Goal: Information Seeking & Learning: Learn about a topic

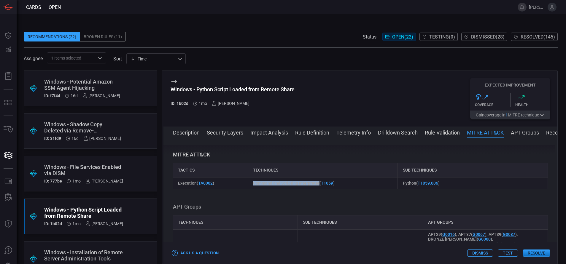
scroll to position [20, 0]
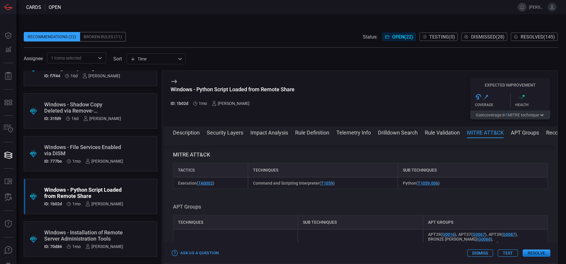
click at [91, 145] on div "Windows - File Services Enabled via DISM" at bounding box center [83, 150] width 79 height 12
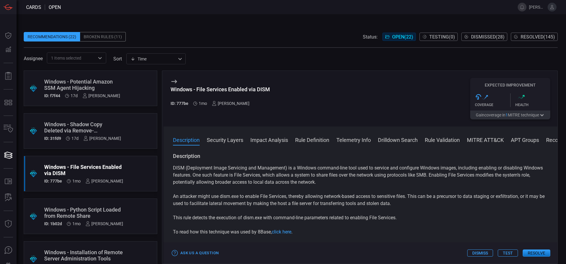
click at [96, 81] on div "Windows - Potential Amazon SSM Agent Hijacking" at bounding box center [82, 85] width 76 height 12
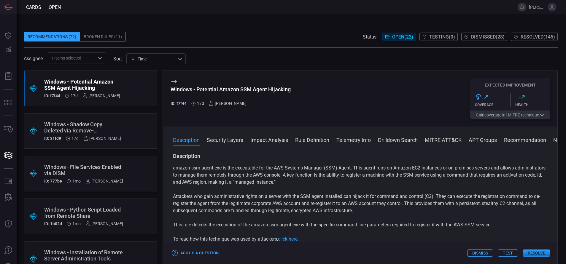
scroll to position [20, 0]
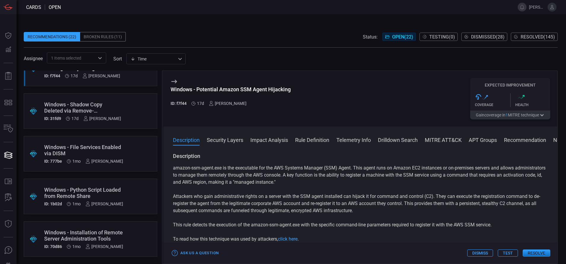
click at [94, 234] on div "Windows - Installation of Remote Server Administration Tools" at bounding box center [83, 236] width 79 height 12
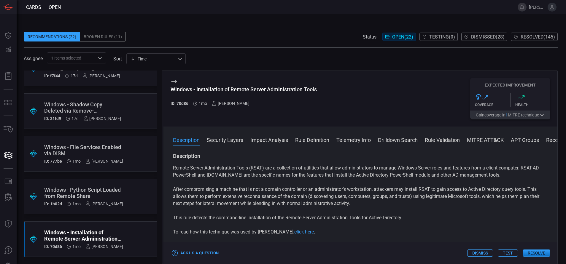
click at [396, 142] on button "Drilldown Search" at bounding box center [398, 139] width 40 height 7
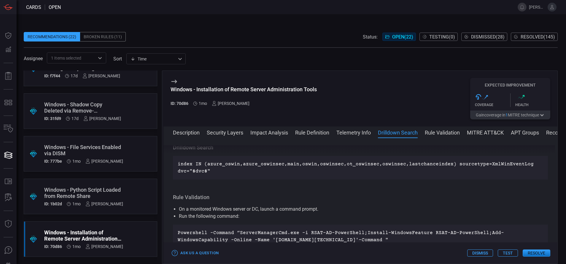
click at [311, 131] on button "Rule Definition" at bounding box center [312, 132] width 34 height 7
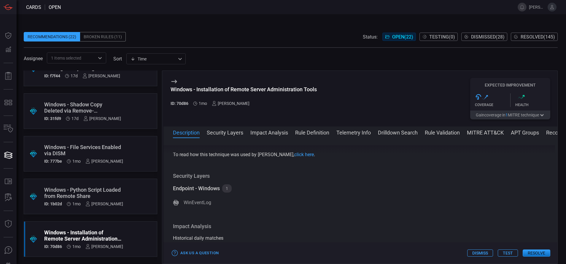
scroll to position [0, 0]
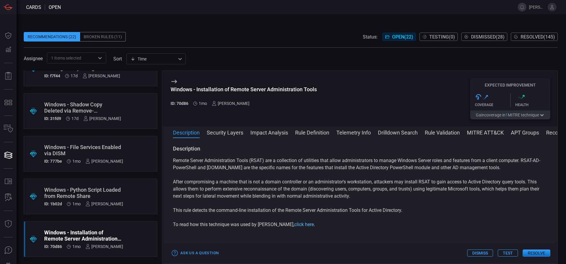
click at [294, 228] on link "click here" at bounding box center [304, 225] width 20 height 6
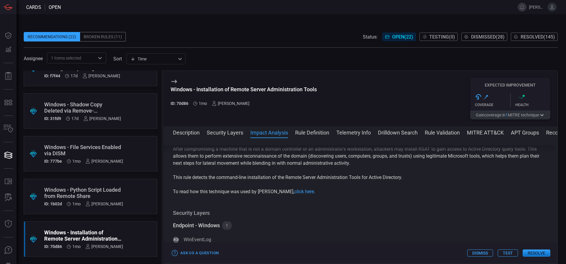
scroll to position [24, 0]
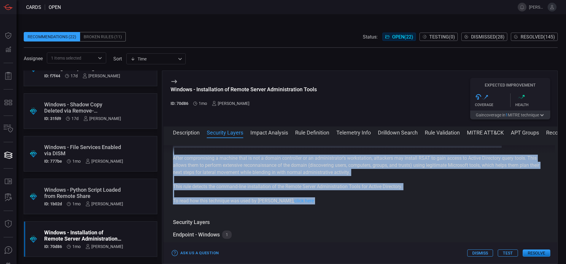
drag, startPoint x: 173, startPoint y: 151, endPoint x: 406, endPoint y: 210, distance: 240.7
copy div "Description Remote Server Administration Tools (RSAT) are a collection of utili…"
click at [305, 205] on p "To read how this technique was used by [PERSON_NAME], click here ." at bounding box center [360, 201] width 375 height 7
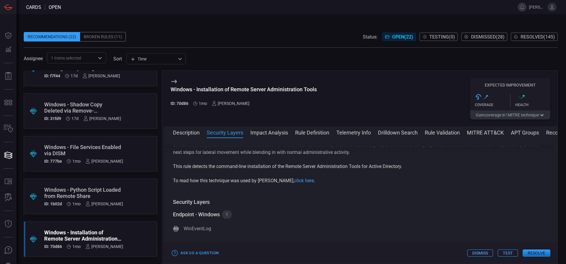
scroll to position [0, 0]
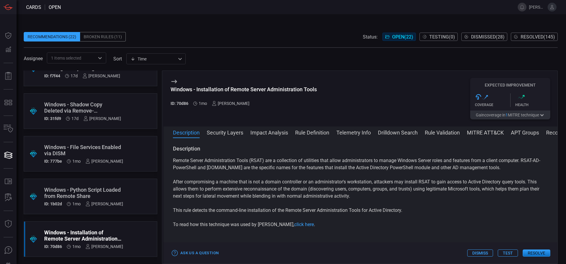
click at [233, 135] on button "Security Layers" at bounding box center [225, 132] width 37 height 7
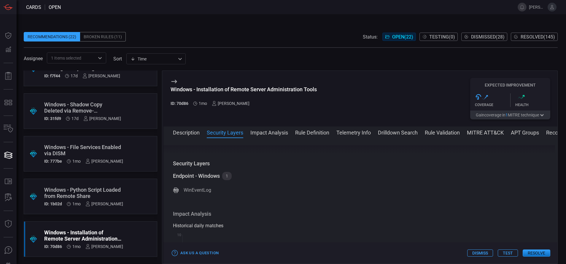
scroll to position [99, 0]
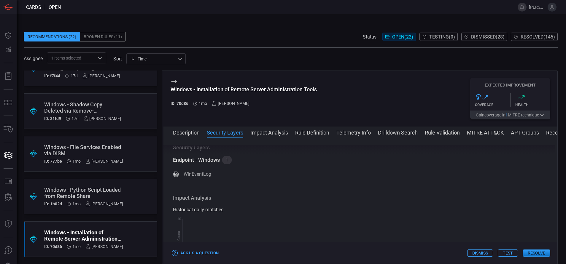
click at [251, 131] on button "Impact Analysis" at bounding box center [270, 132] width 38 height 7
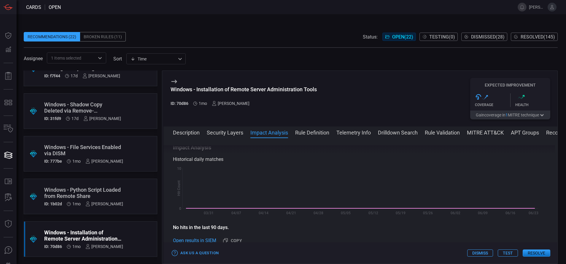
click at [304, 131] on button "Rule Definition" at bounding box center [312, 132] width 34 height 7
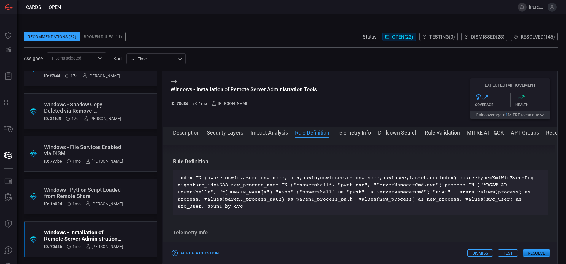
scroll to position [265, 0]
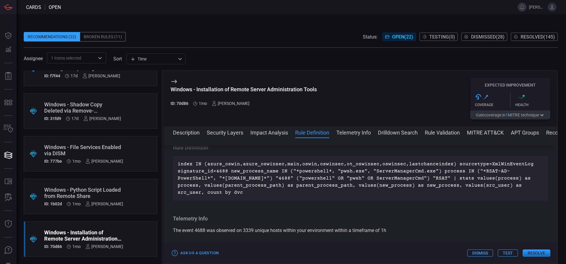
drag, startPoint x: 178, startPoint y: 170, endPoint x: 215, endPoint y: 199, distance: 46.7
click at [215, 196] on p "index IN (azure_oswin,azure_oswinsec,main,oswin,oswinsec,ot_oswinsec,oswinsec,l…" at bounding box center [361, 179] width 366 height 36
copy p "index IN (azure_oswin,azure_oswinsec,main,oswin,oswinsec,ot_oswinsec,oswinsec,l…"
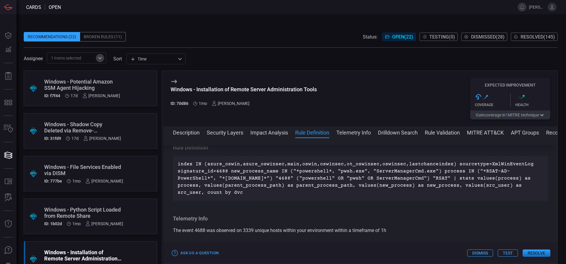
click at [98, 56] on icon "Open" at bounding box center [99, 58] width 7 height 7
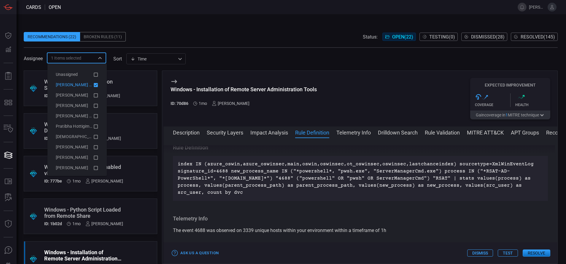
click at [94, 83] on icon at bounding box center [96, 85] width 4 height 4
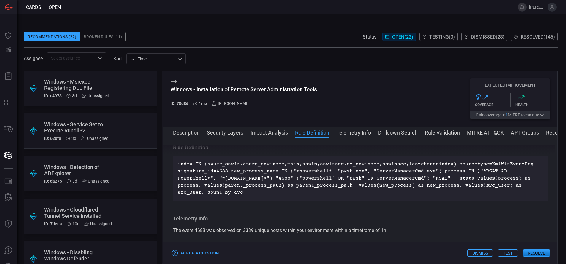
click at [141, 27] on span at bounding box center [291, 27] width 534 height 9
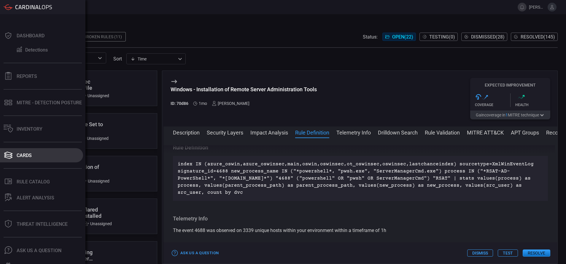
click at [31, 153] on div "Cards" at bounding box center [24, 156] width 15 height 6
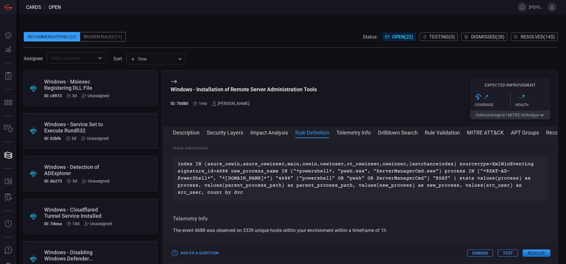
click at [374, 57] on div "Assignee ​ sort Time visibleUpdateTime ​" at bounding box center [291, 58] width 534 height 11
click at [527, 34] on span "Resolved ( 145 )" at bounding box center [538, 37] width 34 height 6
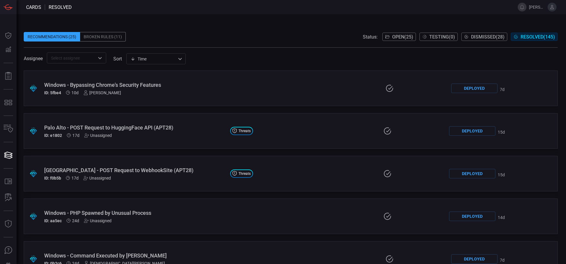
click at [273, 57] on div "Assignee ​ sort Time visibleUpdateTime ​" at bounding box center [291, 58] width 534 height 11
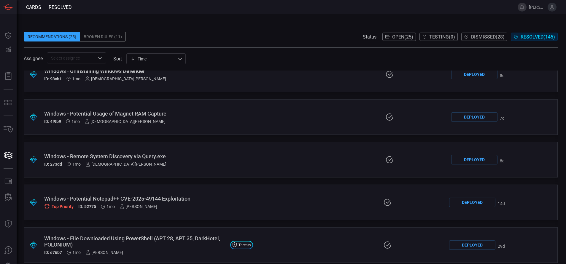
scroll to position [227, 0]
click at [110, 114] on div "Windows - Potential Usage of Magnet RAM Capture" at bounding box center [135, 114] width 183 height 6
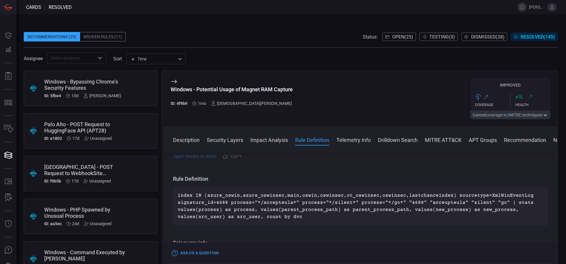
click at [89, 84] on div "Windows - Bypassing Chrome's Security Features" at bounding box center [82, 85] width 77 height 12
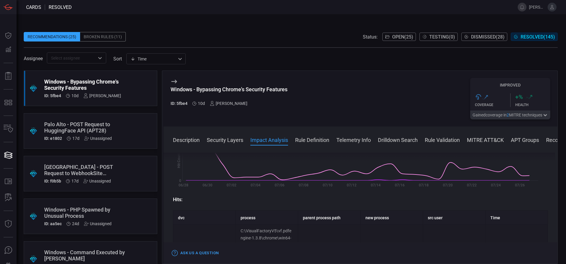
scroll to position [194, 0]
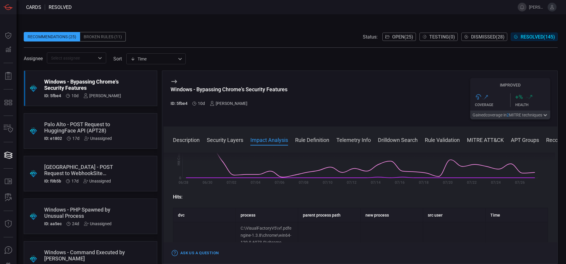
click at [319, 139] on button "Rule Definition" at bounding box center [312, 139] width 34 height 7
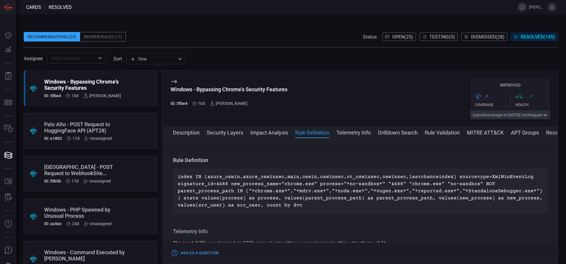
scroll to position [478, 0]
drag, startPoint x: 289, startPoint y: 91, endPoint x: 172, endPoint y: 90, distance: 117.8
click at [172, 90] on div "Windows - Bypassing Chrome's Security Features ID: 5fbe4 10d [PERSON_NAME] Impr…" at bounding box center [361, 99] width 394 height 56
copy div "Windows - Bypassing Chrome's Security Features"
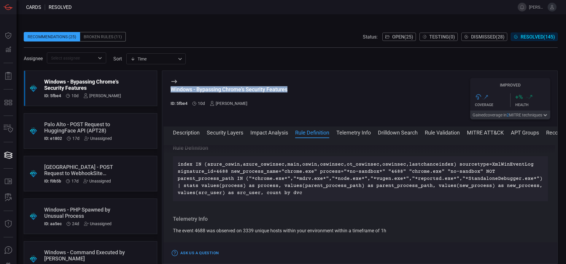
scroll to position [492, 0]
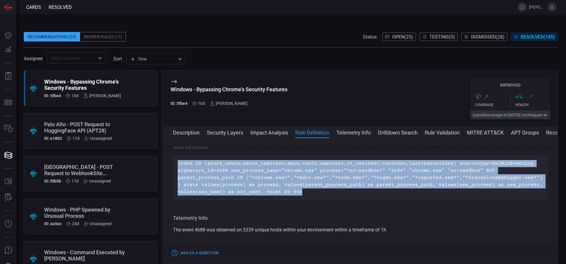
drag, startPoint x: 297, startPoint y: 207, endPoint x: 175, endPoint y: 177, distance: 126.0
click at [175, 177] on div "index IN (azure_oswin,azure_oswinsec,main,oswin,oswinsec,ot_oswinsec,oswinsec,l…" at bounding box center [360, 178] width 375 height 45
copy p "index IN (azure_oswin,azure_oswinsec,main,oswin,oswinsec,ot_oswinsec,oswinsec,l…"
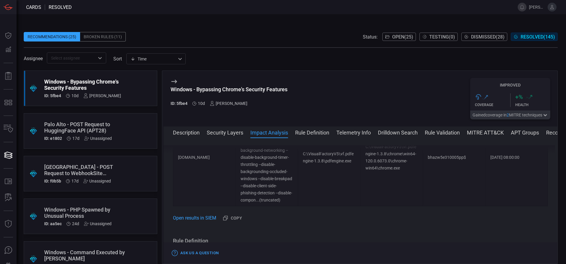
scroll to position [390, 0]
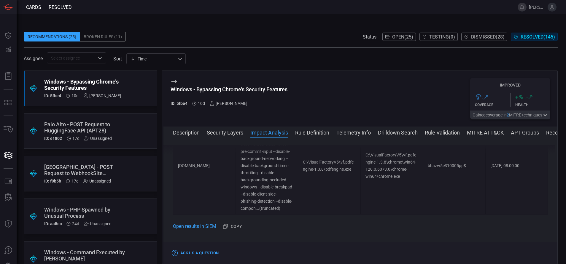
drag, startPoint x: 261, startPoint y: 174, endPoint x: 175, endPoint y: 160, distance: 87.4
click at [175, 160] on td "[DOMAIN_NAME]" at bounding box center [204, 166] width 63 height 98
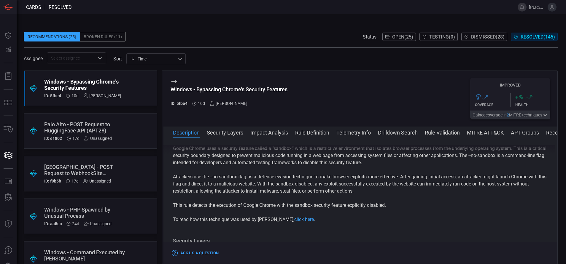
scroll to position [12, 0]
click at [294, 220] on link "click here" at bounding box center [304, 220] width 20 height 6
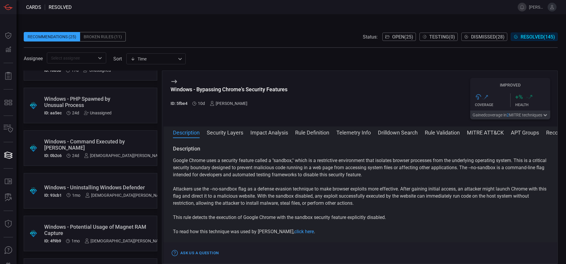
scroll to position [113, 0]
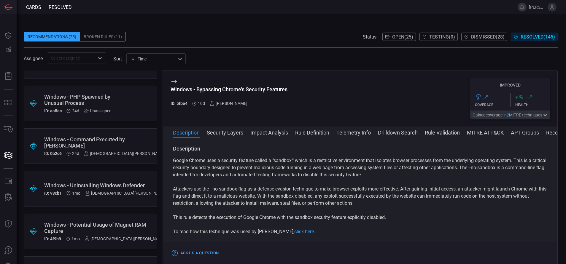
click at [102, 59] on icon "Open" at bounding box center [99, 58] width 7 height 7
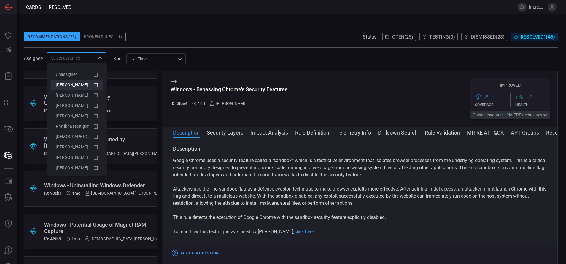
click at [92, 80] on li "[PERSON_NAME] (Myself)" at bounding box center [77, 85] width 52 height 10
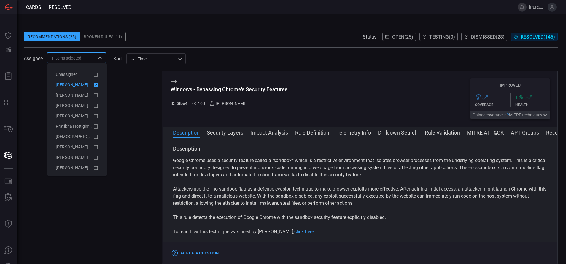
scroll to position [0, 0]
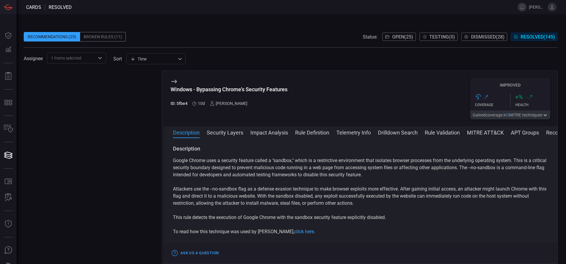
click at [145, 89] on div at bounding box center [91, 168] width 134 height 194
click at [391, 134] on button "Drilldown Search" at bounding box center [398, 132] width 40 height 7
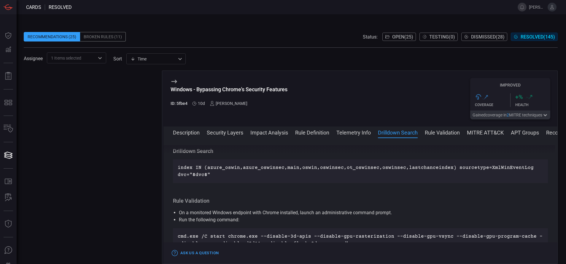
scroll to position [593, 0]
click at [99, 60] on icon "Open" at bounding box center [99, 58] width 7 height 7
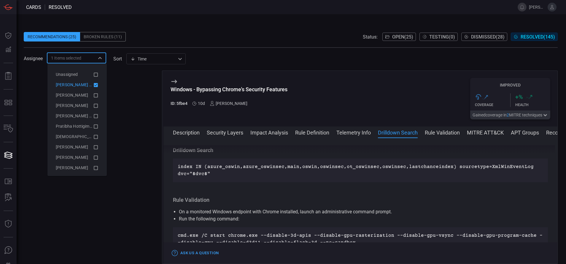
click at [94, 84] on icon at bounding box center [96, 85] width 4 height 4
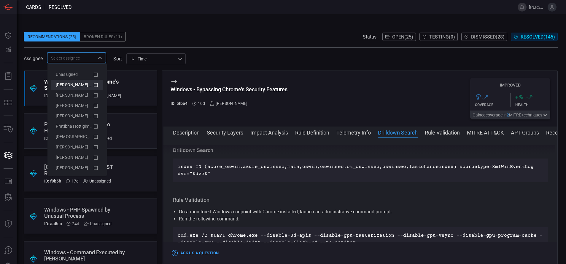
click at [94, 84] on icon at bounding box center [96, 85] width 4 height 4
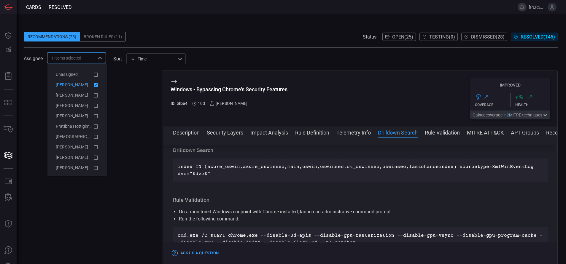
click at [151, 122] on div at bounding box center [91, 168] width 134 height 194
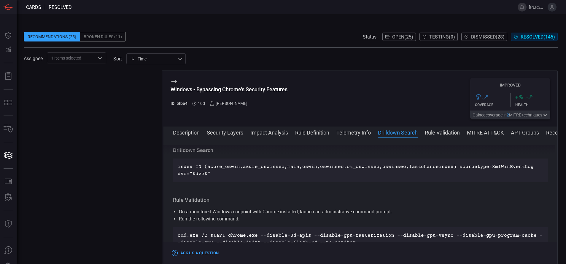
click at [397, 36] on span "Open ( 25 )" at bounding box center [402, 37] width 21 height 6
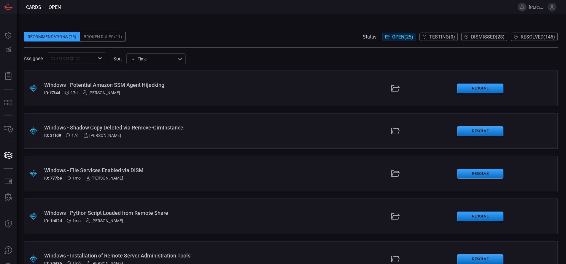
click at [105, 215] on div "Windows - Python Script Loaded from Remote Share" at bounding box center [137, 213] width 187 height 6
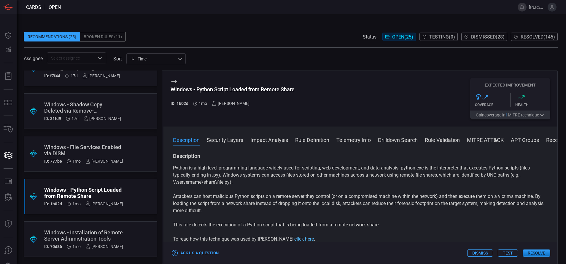
click at [294, 240] on link "click here" at bounding box center [304, 240] width 20 height 6
click at [99, 60] on icon "Open" at bounding box center [99, 58] width 7 height 7
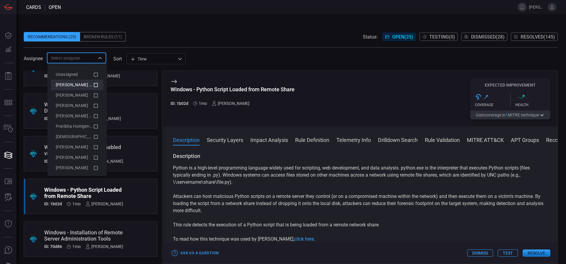
click at [93, 86] on icon at bounding box center [95, 85] width 5 height 7
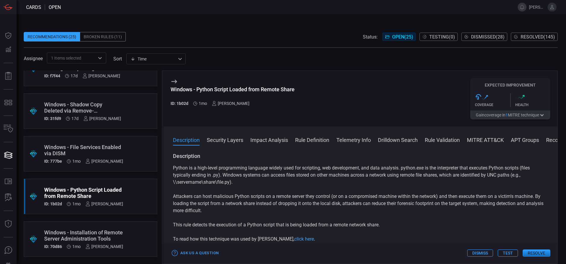
click at [215, 38] on div "Recommendations (25) Broken Rules (11) Status: Open ( 25 ) Testing ( 0 ) Dismis…" at bounding box center [291, 36] width 534 height 9
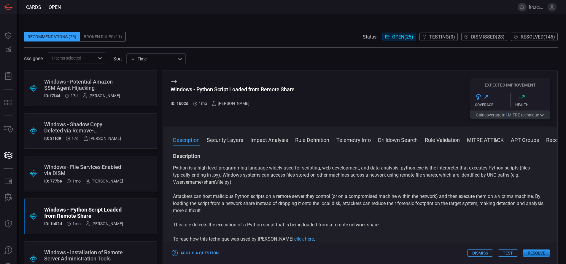
click at [74, 100] on div ".suggested_cards_icon{fill:url(#suggested_cards_icon);} Windows - Potential Ama…" at bounding box center [91, 89] width 134 height 36
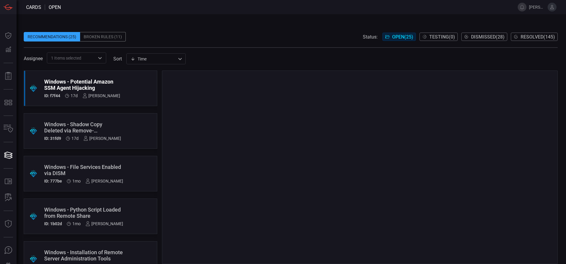
scroll to position [20, 0]
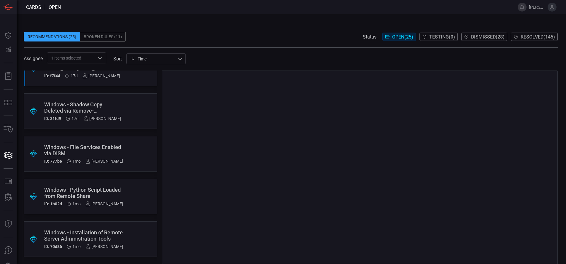
click at [83, 192] on div "Windows - Python Script Loaded from Remote Share" at bounding box center [83, 193] width 79 height 12
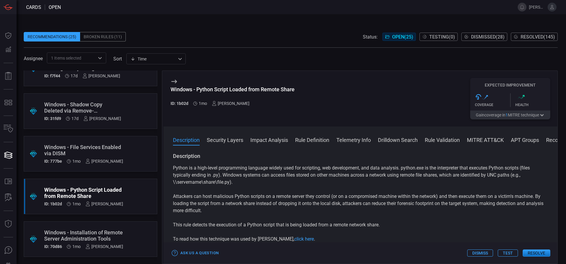
click at [89, 237] on div "Windows - Installation of Remote Server Administration Tools" at bounding box center [83, 236] width 79 height 12
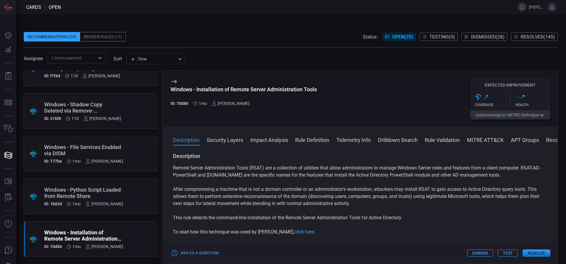
click at [98, 196] on div "Windows - Python Script Loaded from Remote Share" at bounding box center [83, 193] width 79 height 12
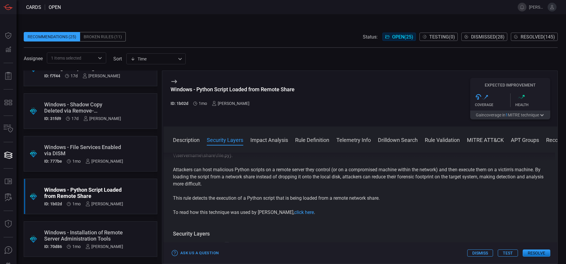
scroll to position [26, 0]
click at [294, 212] on link "click here" at bounding box center [304, 213] width 20 height 6
drag, startPoint x: 189, startPoint y: 104, endPoint x: 178, endPoint y: 103, distance: 11.0
click at [178, 103] on div "ID: 1b02d 1mo [PERSON_NAME]" at bounding box center [233, 103] width 124 height 5
copy h5 "1b02d"
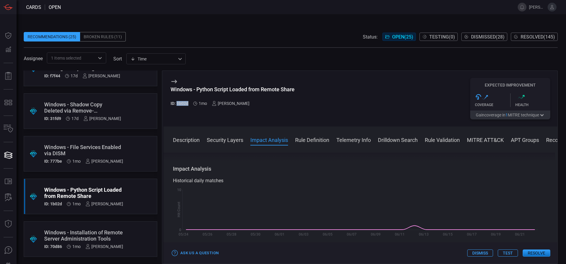
scroll to position [142, 0]
click at [306, 143] on button "Rule Definition" at bounding box center [312, 139] width 34 height 7
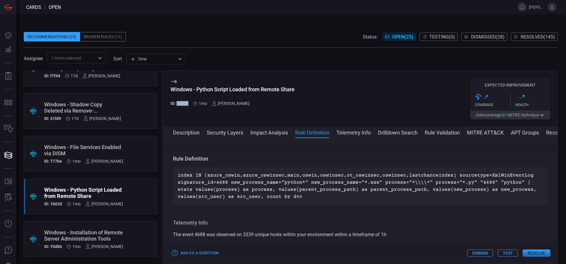
scroll to position [330, 0]
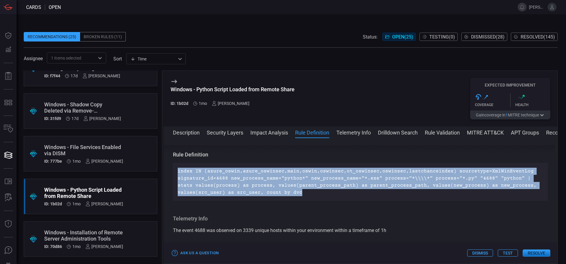
drag, startPoint x: 298, startPoint y: 191, endPoint x: 176, endPoint y: 167, distance: 124.3
click at [176, 167] on div "index IN (azure_oswin,azure_oswinsec,main,oswin,oswinsec,ot_oswinsec,oswinsec,l…" at bounding box center [360, 182] width 375 height 38
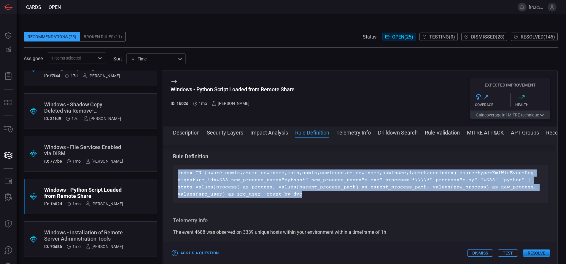
scroll to position [332, 0]
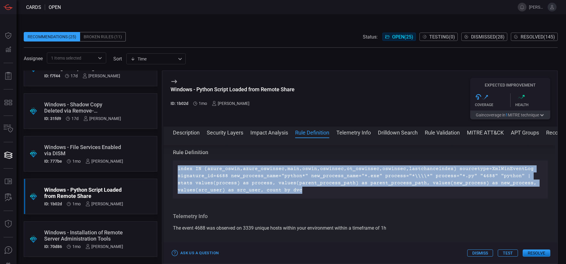
copy p "index IN (azure_oswin,azure_oswinsec,main,oswin,oswinsec,ot_oswinsec,oswinsec,l…"
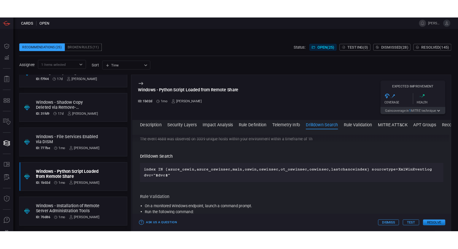
scroll to position [410, 0]
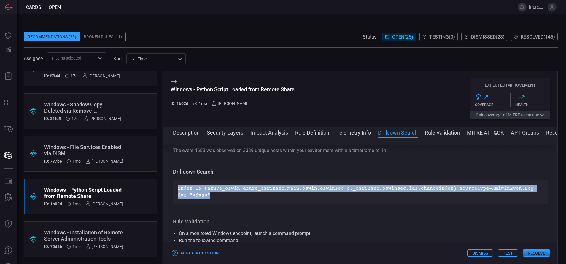
drag, startPoint x: 212, startPoint y: 196, endPoint x: 172, endPoint y: 183, distance: 42.1
click at [172, 183] on div "Description Python is a high-level programming language widely used for scripti…" at bounding box center [361, 199] width 394 height 109
copy p "index IN (azure_oswin,azure_oswinsec,main,oswin,oswinsec,ot_oswinsec,oswinsec,l…"
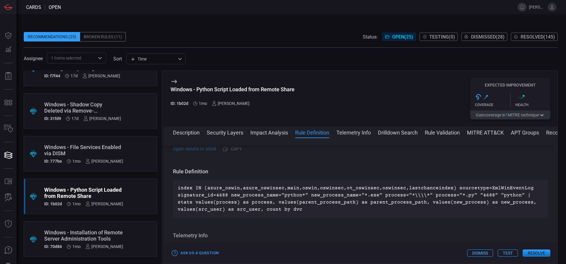
scroll to position [312, 0]
